Goal: Find specific page/section: Find specific page/section

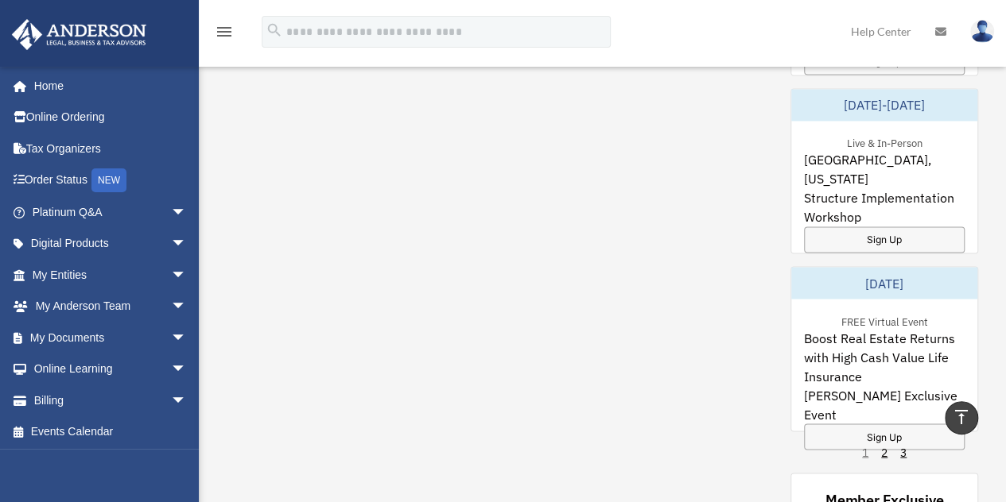
scroll to position [1292, 0]
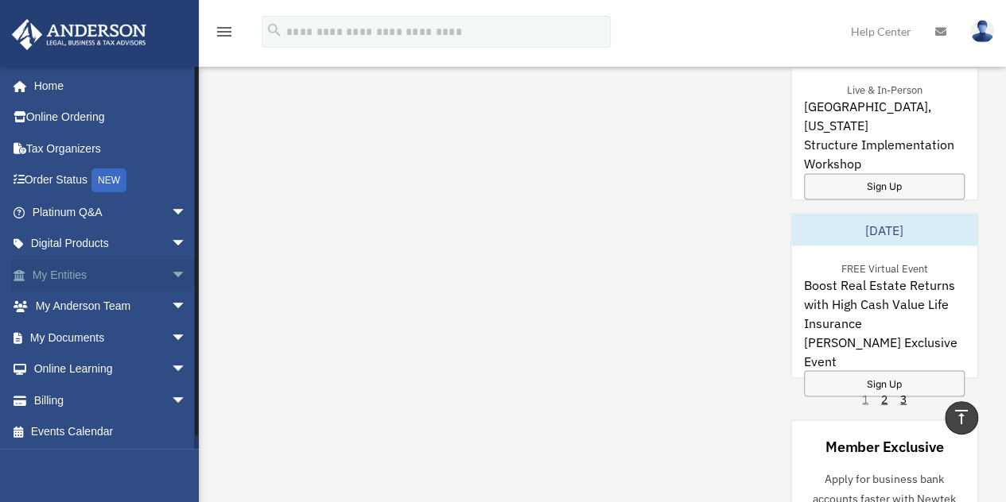
click at [171, 271] on span "arrow_drop_down" at bounding box center [187, 275] width 32 height 33
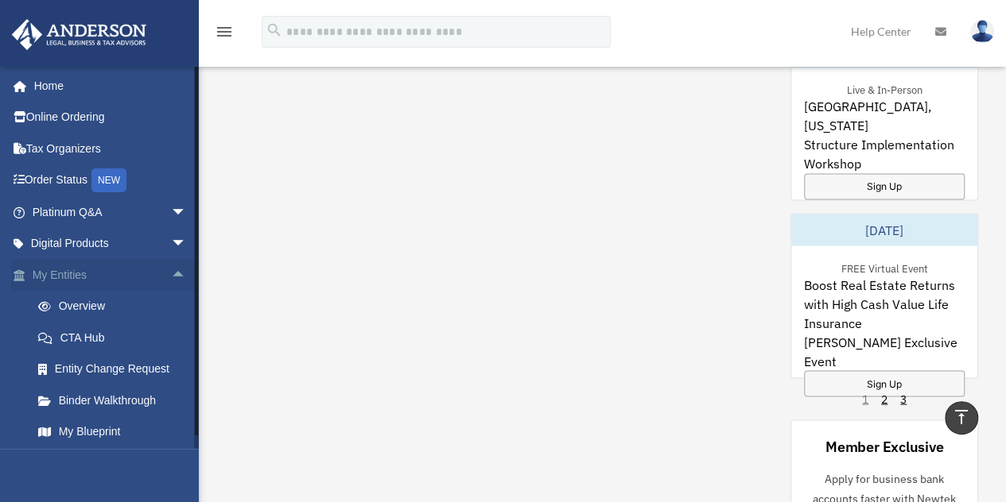
click at [171, 277] on span "arrow_drop_up" at bounding box center [187, 275] width 32 height 33
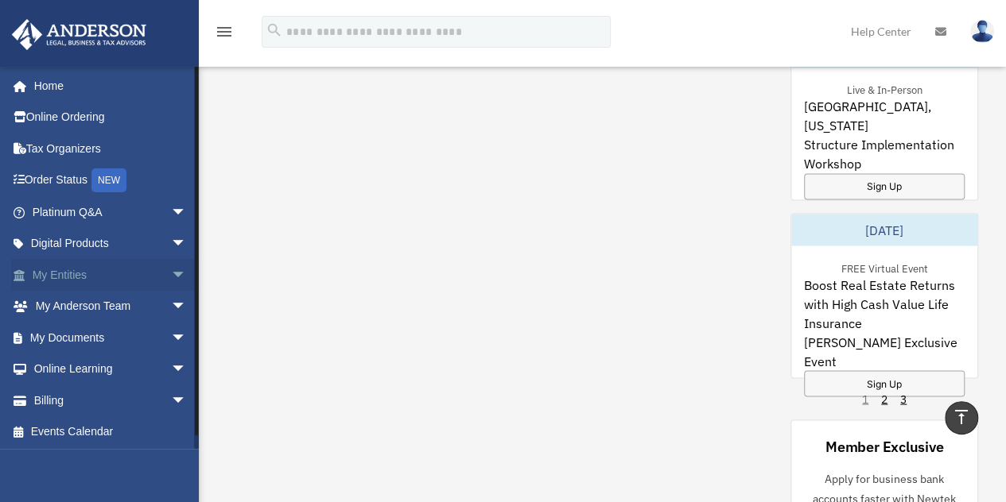
click at [171, 274] on span "arrow_drop_down" at bounding box center [187, 275] width 32 height 33
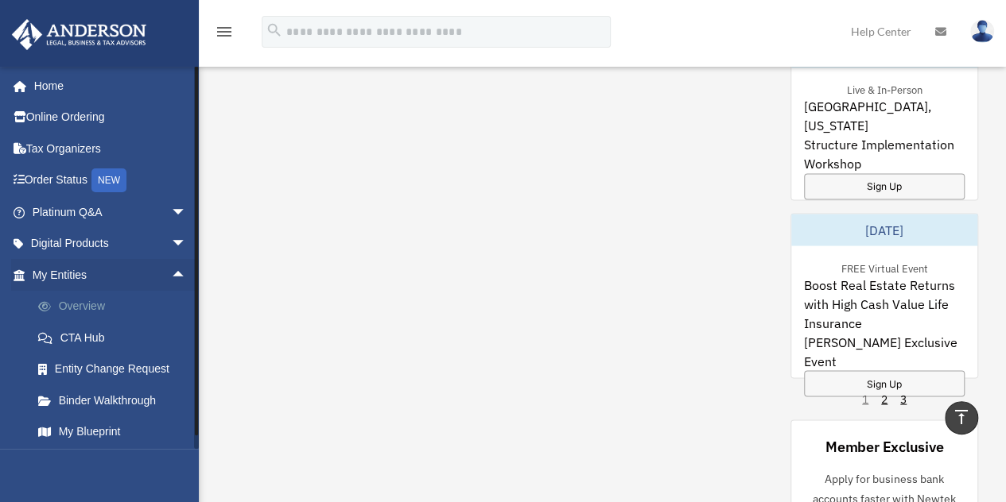
click at [108, 305] on link "Overview" at bounding box center [116, 307] width 188 height 32
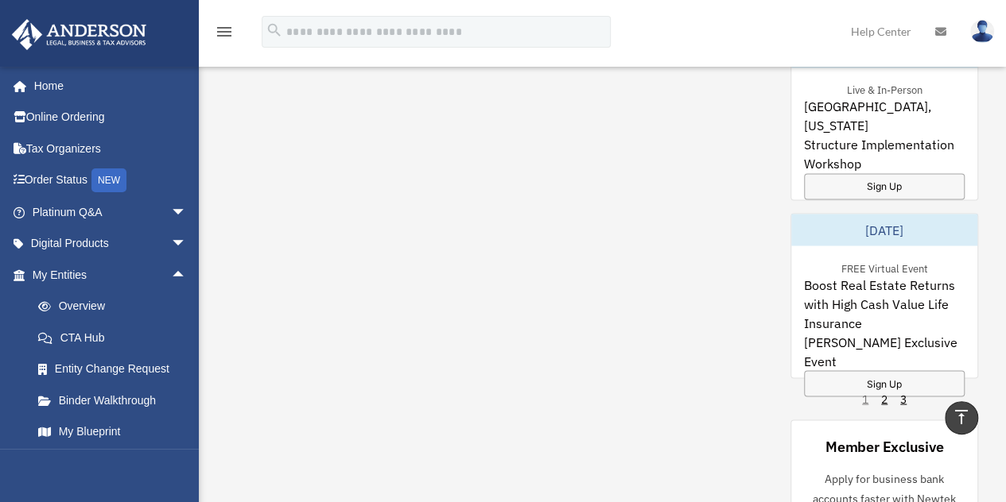
scroll to position [589, 0]
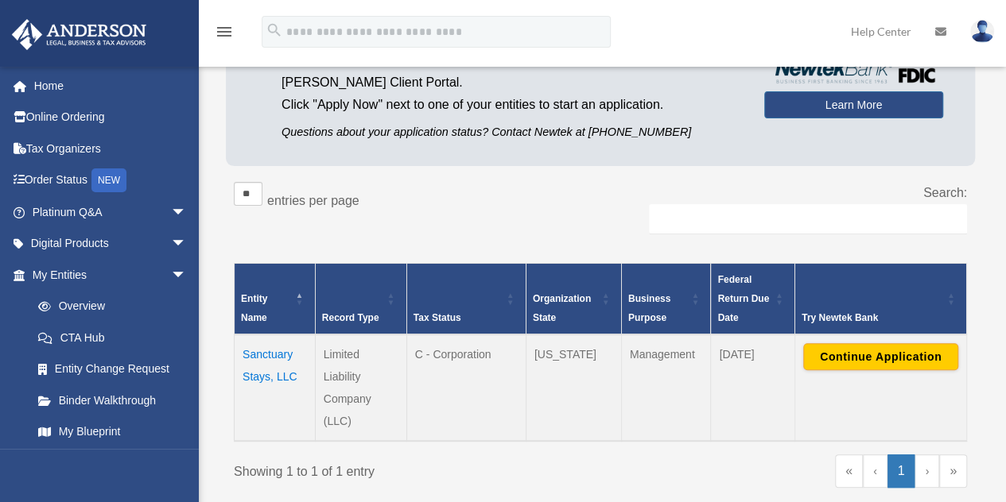
scroll to position [165, 0]
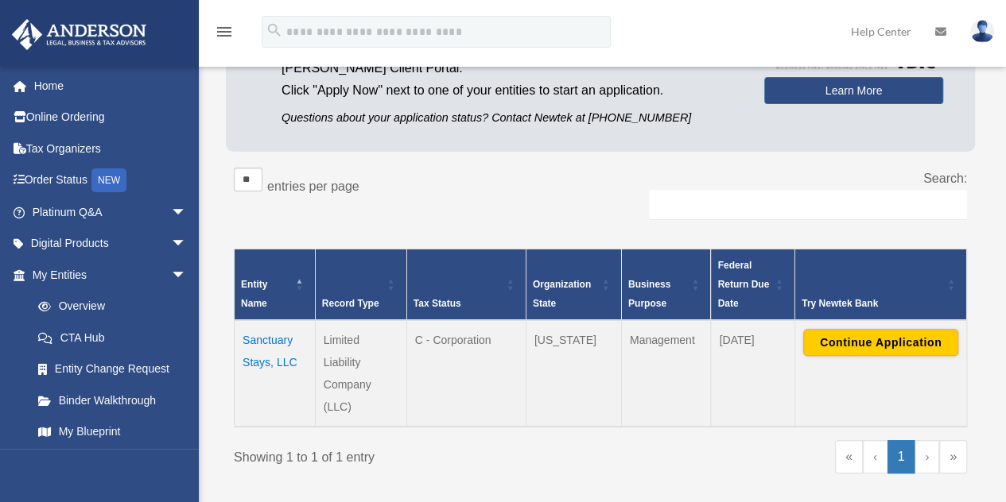
click at [269, 335] on td "Sanctuary Stays, LLC" at bounding box center [274, 373] width 81 height 107
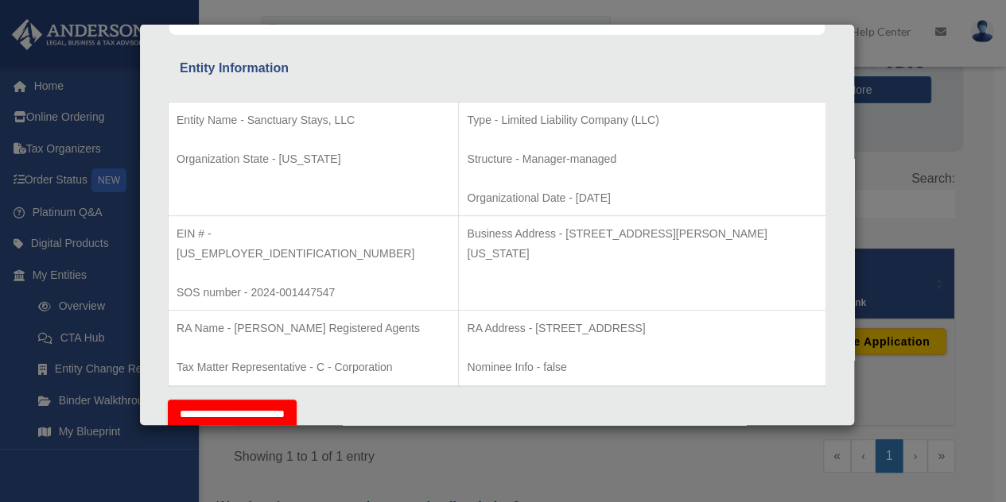
scroll to position [0, 0]
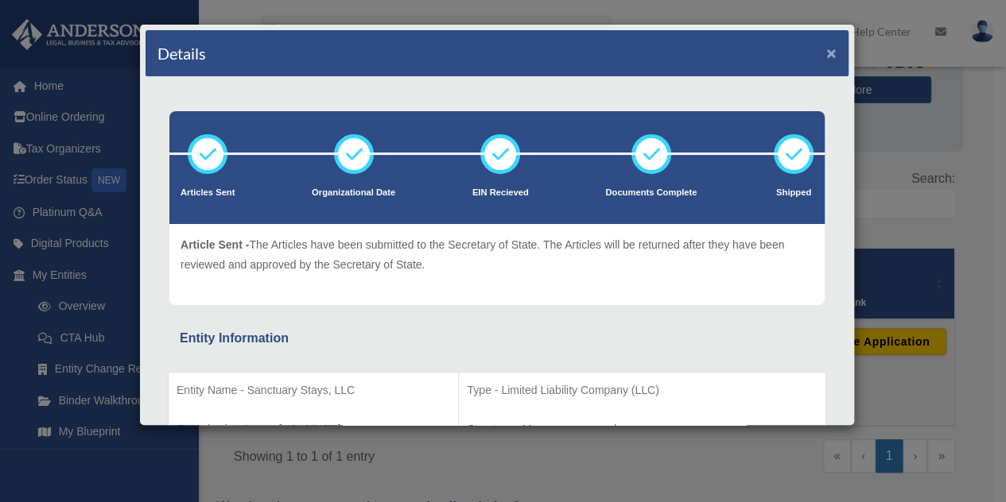
click at [826, 51] on button "×" at bounding box center [831, 53] width 10 height 17
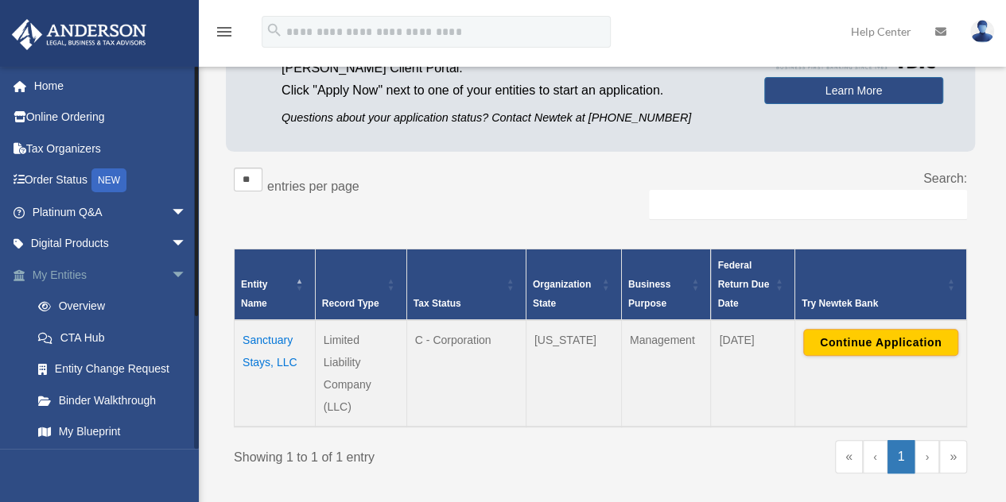
click at [171, 276] on span "arrow_drop_down" at bounding box center [187, 275] width 32 height 33
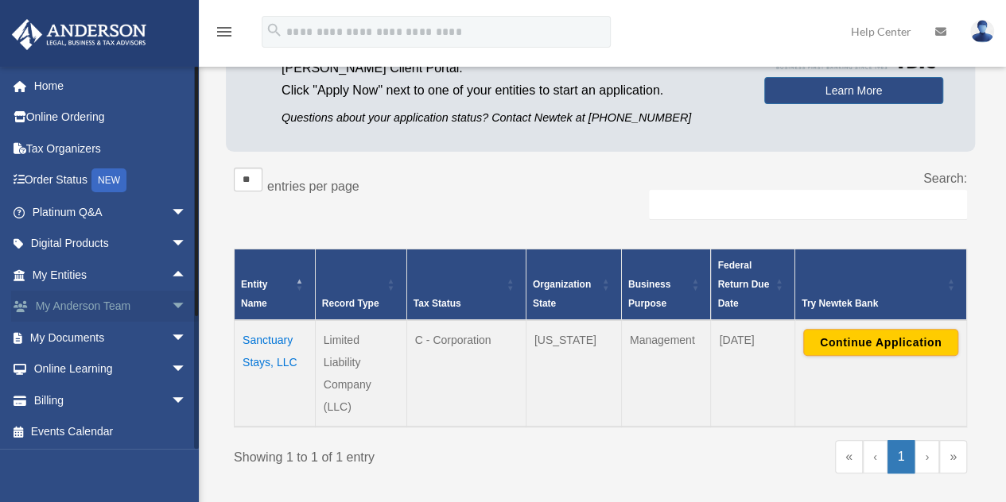
click at [171, 303] on span "arrow_drop_down" at bounding box center [187, 307] width 32 height 33
click at [171, 301] on span "arrow_drop_up" at bounding box center [187, 307] width 32 height 33
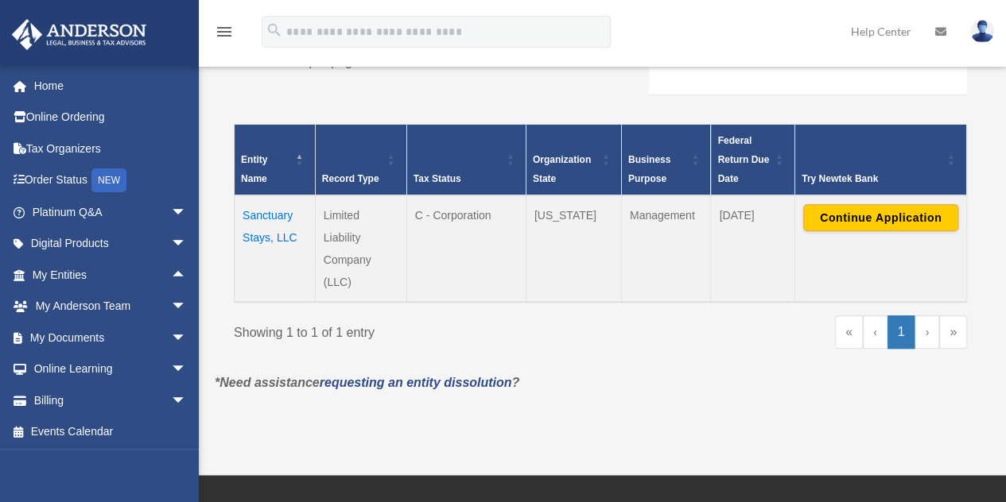
scroll to position [291, 0]
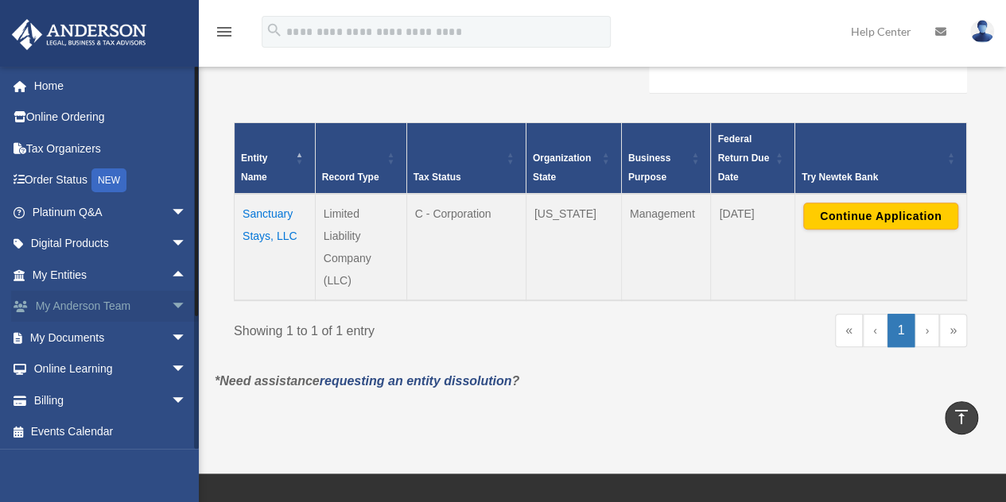
click at [171, 308] on span "arrow_drop_down" at bounding box center [187, 307] width 32 height 33
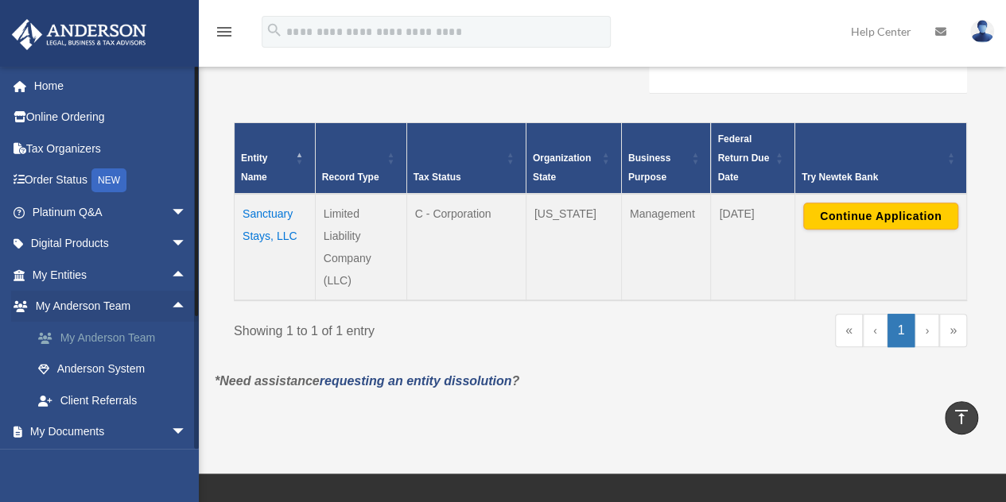
click at [143, 343] on link "My Anderson Team" at bounding box center [116, 338] width 188 height 32
click at [145, 336] on link "My Anderson Team" at bounding box center [116, 338] width 188 height 32
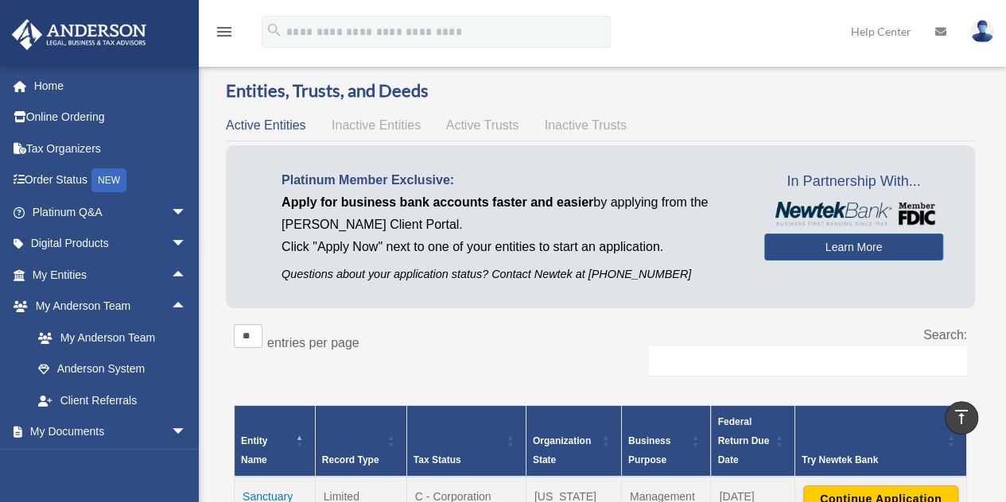
scroll to position [0, 0]
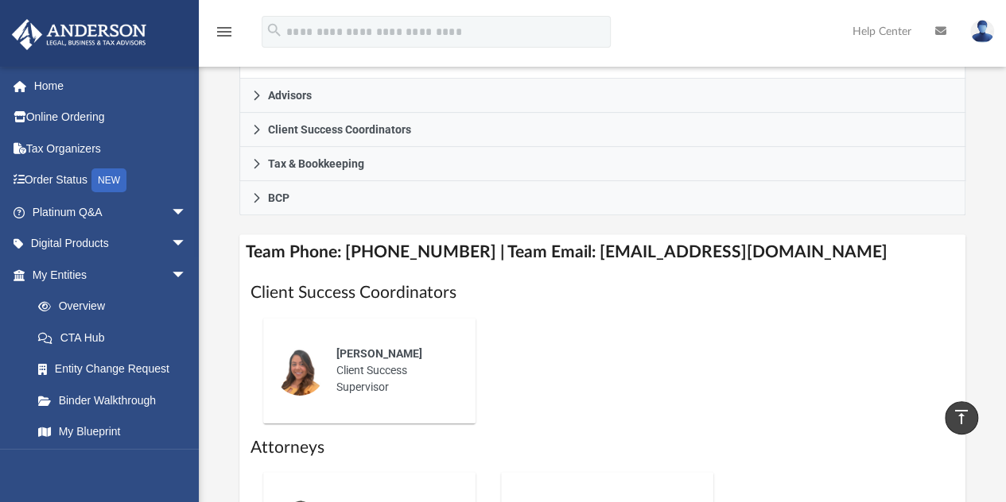
scroll to position [496, 0]
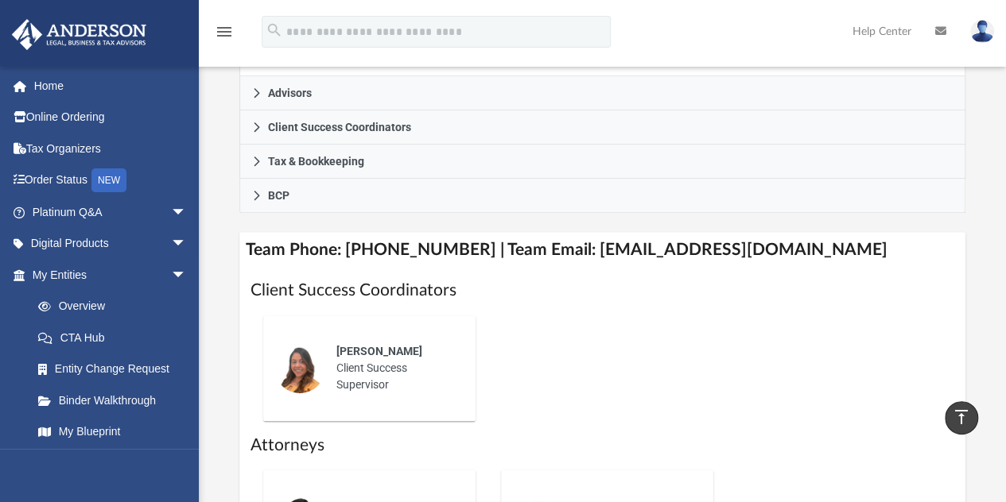
click at [663, 22] on div "menu search Site Menu add alisonk121@gmail.com My Profile Reset Password Logout…" at bounding box center [503, 39] width 982 height 54
